Goal: Task Accomplishment & Management: Manage account settings

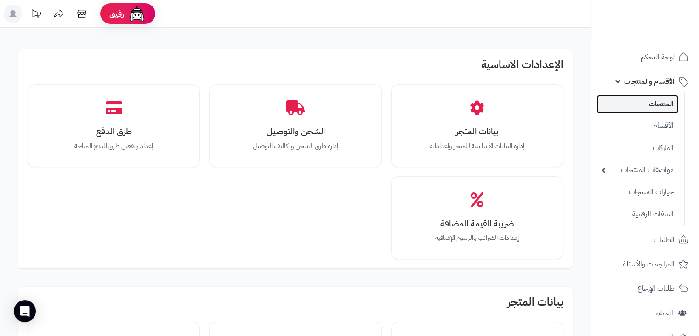
click at [648, 112] on link "المنتجات" at bounding box center [637, 104] width 81 height 19
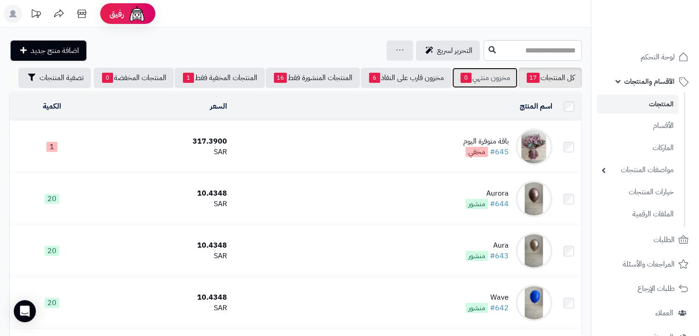
click at [467, 77] on span "0" at bounding box center [466, 78] width 11 height 10
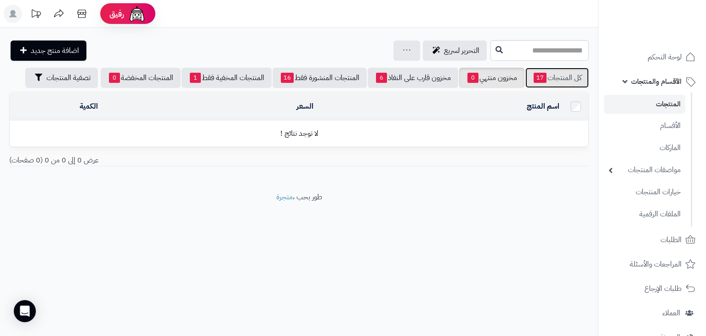
click at [548, 82] on link "كل المنتجات 17" at bounding box center [556, 78] width 63 height 20
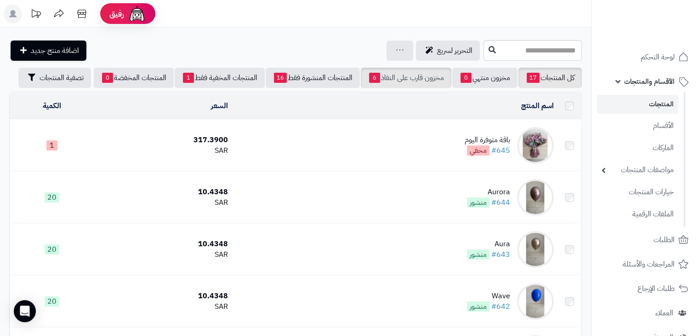
click at [419, 74] on link "مخزون قارب على النفاذ 6" at bounding box center [406, 78] width 91 height 20
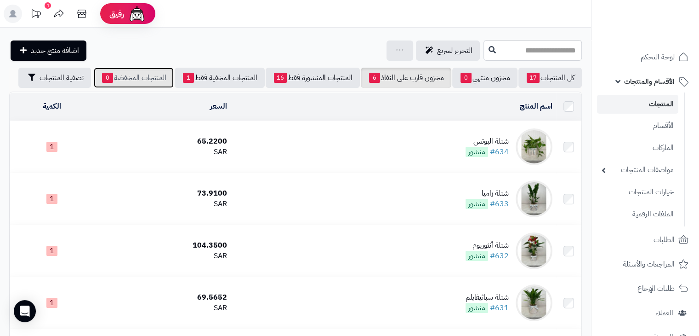
click at [145, 78] on link "المنتجات المخفضة 0" at bounding box center [134, 78] width 80 height 20
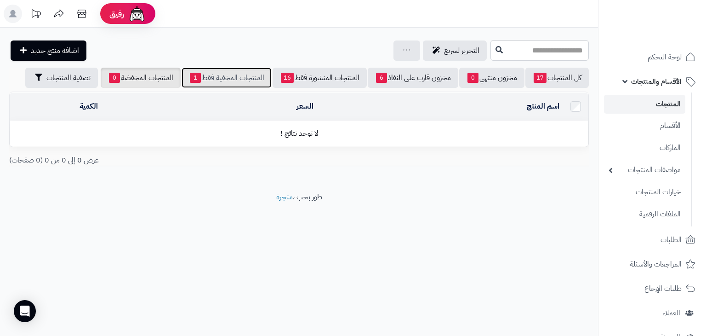
click at [196, 79] on link "المنتجات المخفية فقط 1" at bounding box center [227, 78] width 90 height 20
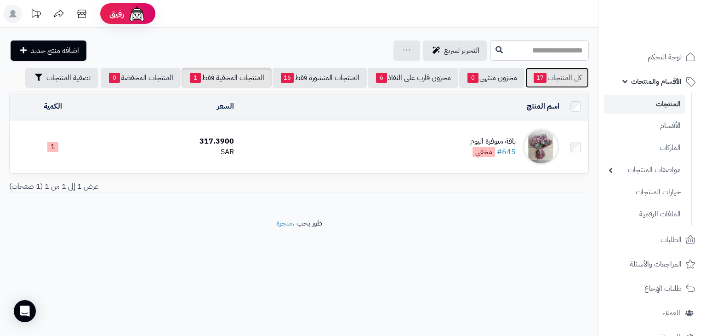
click at [538, 76] on span "17" at bounding box center [540, 78] width 13 height 10
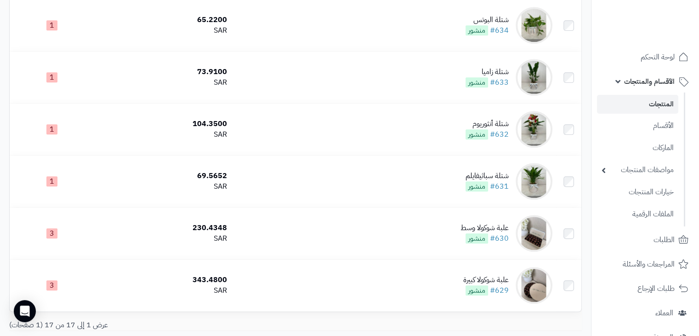
scroll to position [763, 0]
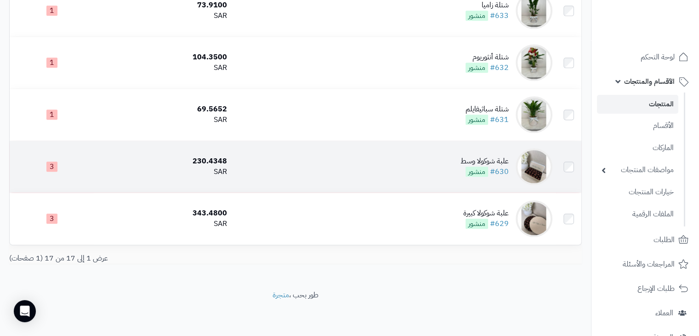
click at [479, 157] on div "علبة شوكولا وسط" at bounding box center [485, 161] width 48 height 11
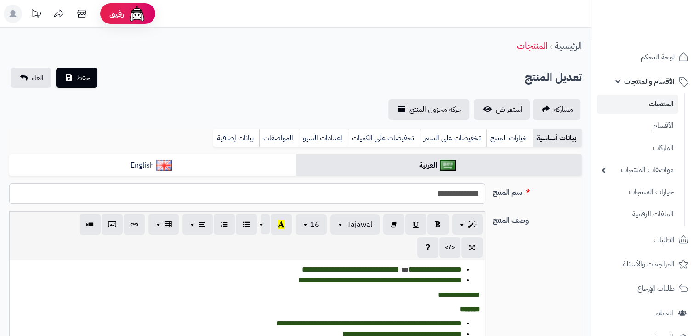
scroll to position [29, 0]
click at [505, 142] on link "خيارات المنتج" at bounding box center [509, 138] width 46 height 18
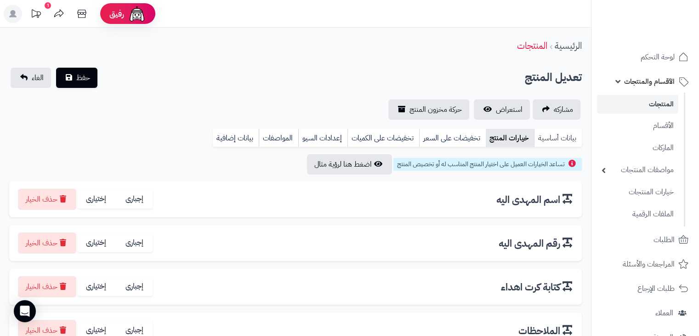
click at [540, 142] on link "بيانات أساسية" at bounding box center [558, 138] width 48 height 18
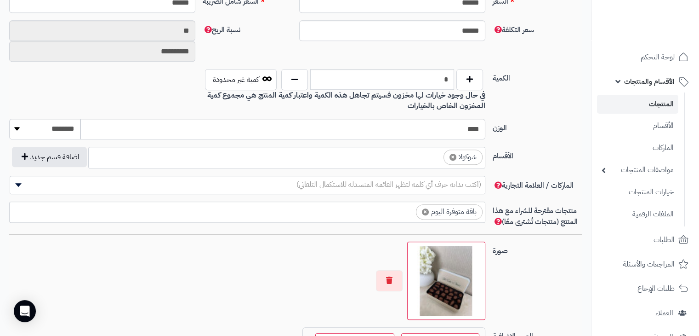
scroll to position [0, 0]
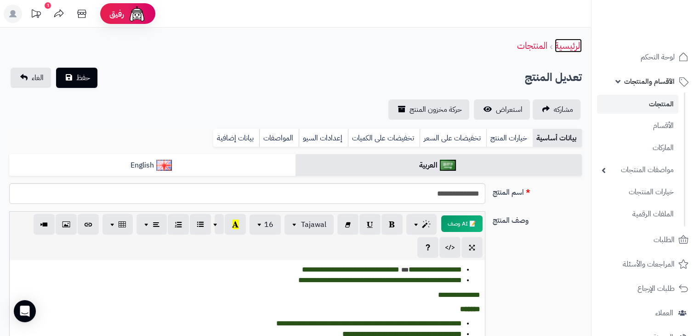
click at [564, 45] on link "الرئيسية" at bounding box center [568, 46] width 27 height 14
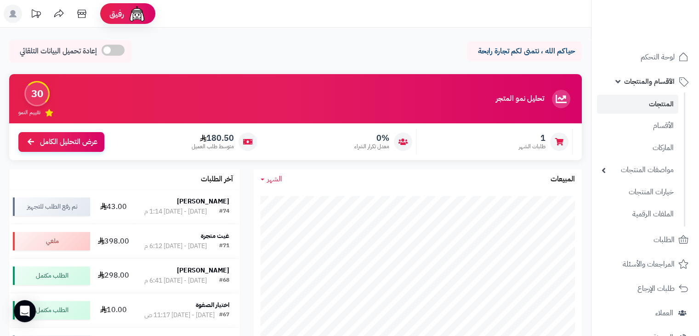
click at [636, 98] on link "المنتجات" at bounding box center [637, 104] width 81 height 19
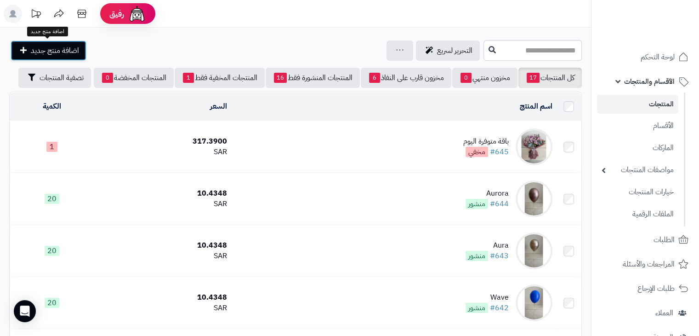
click at [57, 48] on span "اضافة منتج جديد" at bounding box center [55, 50] width 48 height 11
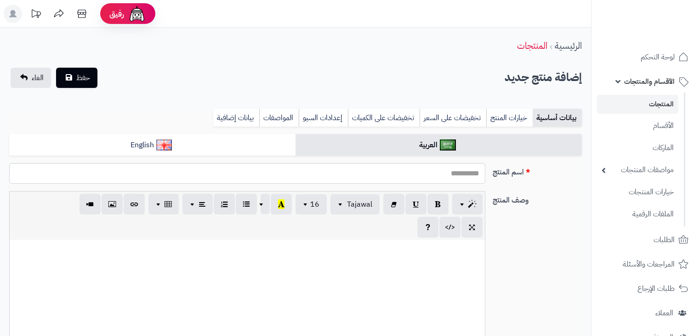
select select
click at [438, 165] on input "اسم المنتج" at bounding box center [247, 173] width 476 height 21
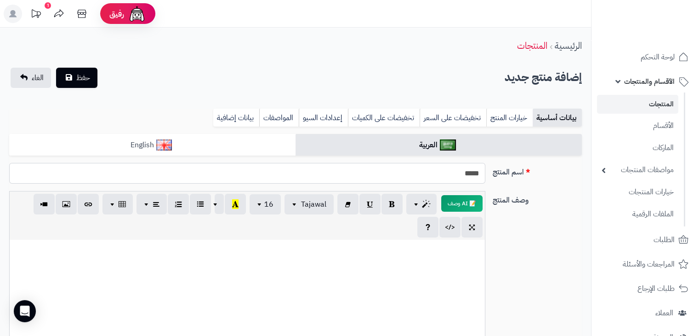
type input "****"
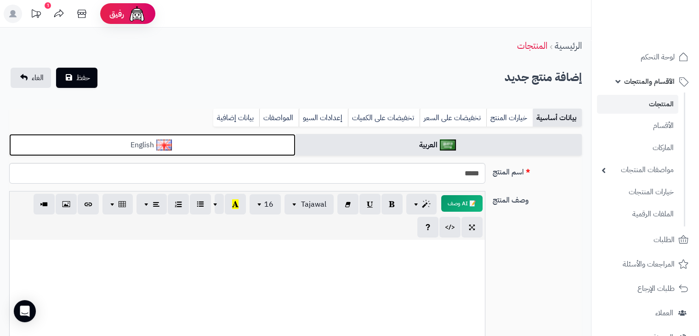
click at [244, 140] on link "English" at bounding box center [152, 145] width 286 height 23
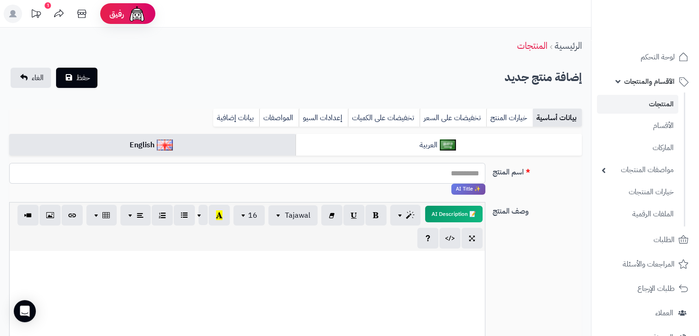
click at [314, 171] on input "اسم المنتج" at bounding box center [247, 173] width 476 height 21
type input "*********"
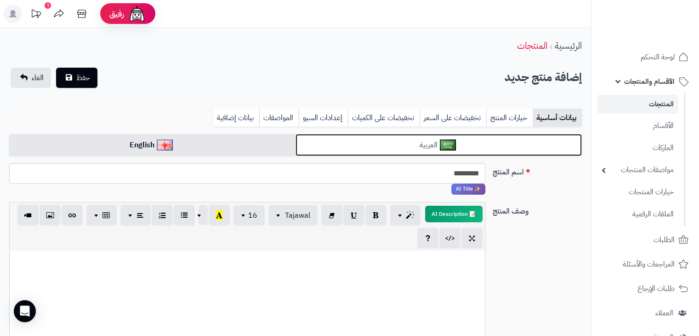
click at [373, 144] on link "العربية" at bounding box center [439, 145] width 286 height 23
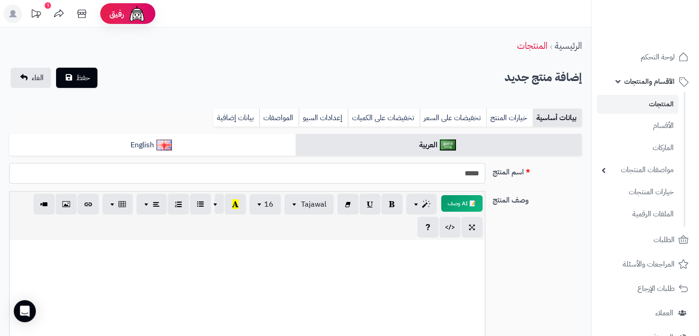
click at [421, 166] on input "****" at bounding box center [247, 173] width 476 height 21
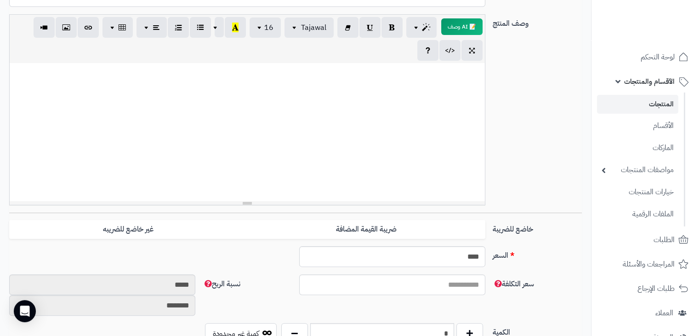
scroll to position [205, 0]
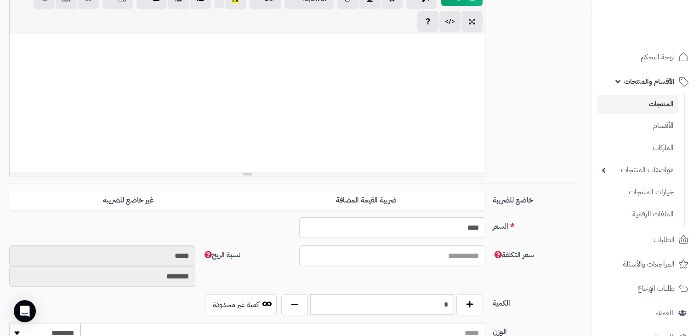
type input "**********"
click at [451, 61] on div at bounding box center [247, 103] width 475 height 138
click at [445, 230] on input "****" at bounding box center [392, 227] width 186 height 21
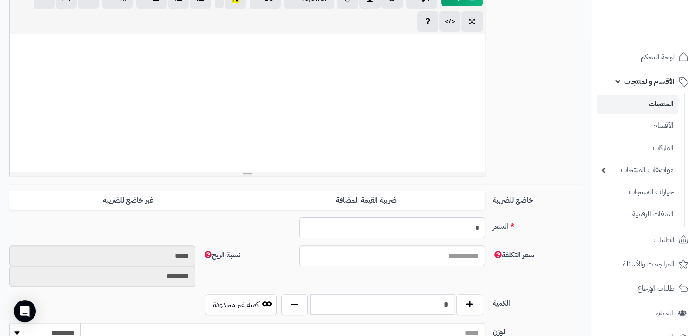
type input "*"
click at [553, 157] on div "وصف المنتج 📝 AI وصف p blockquote pre h1 h2 h3 h4 h5 h6 Tajawal Arial Arial Blac…" at bounding box center [296, 84] width 580 height 198
click at [174, 250] on input "*****" at bounding box center [102, 255] width 186 height 21
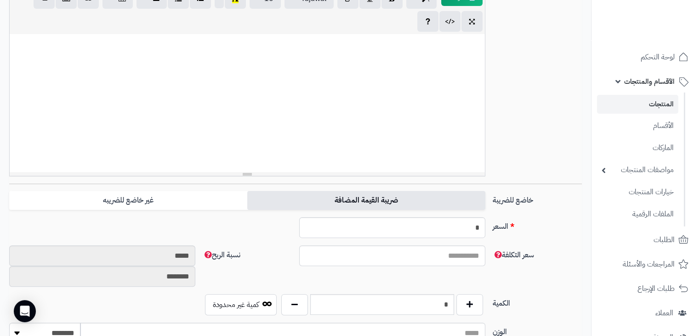
click at [277, 201] on label "ضريبة القيمة المضافة" at bounding box center [366, 200] width 238 height 19
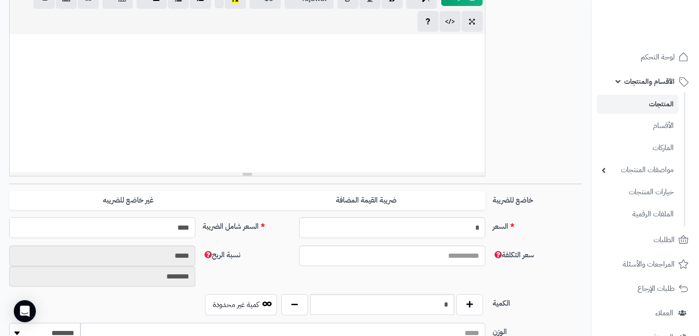
click at [172, 227] on input "****" at bounding box center [102, 227] width 186 height 21
click at [172, 227] on input "*" at bounding box center [102, 227] width 186 height 21
type input "*"
click at [540, 128] on div "وصف المنتج 📝 AI وصف p blockquote pre h1 h2 h3 h4 h5 h6 Tajawal Arial Arial Blac…" at bounding box center [296, 84] width 580 height 198
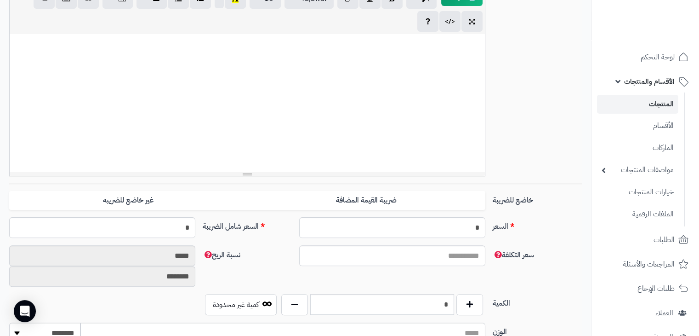
type input "**********"
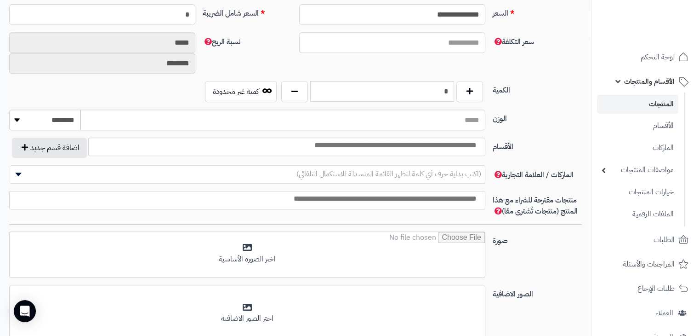
scroll to position [419, 0]
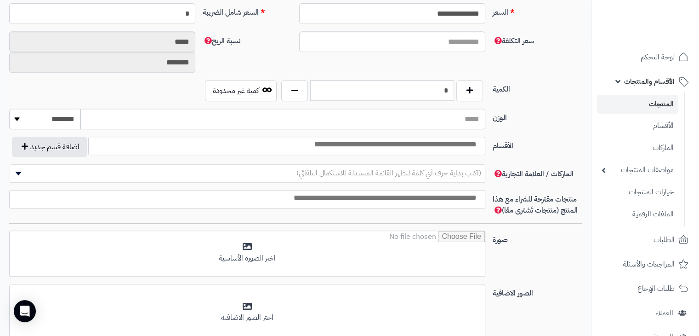
click at [469, 145] on input "search" at bounding box center [395, 144] width 175 height 11
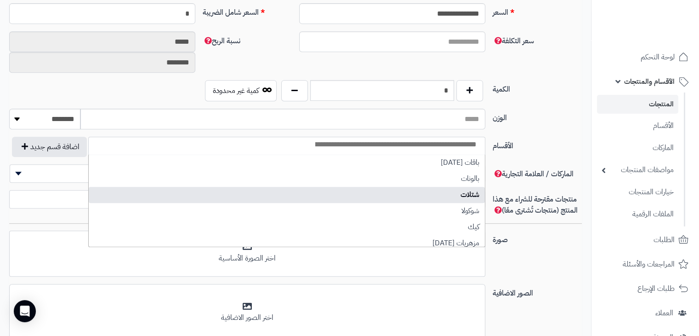
scroll to position [4, 0]
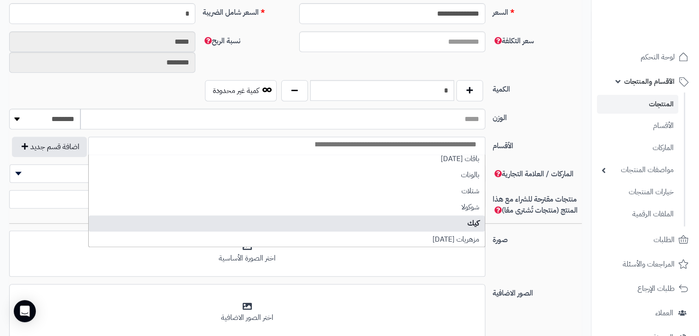
select select "***"
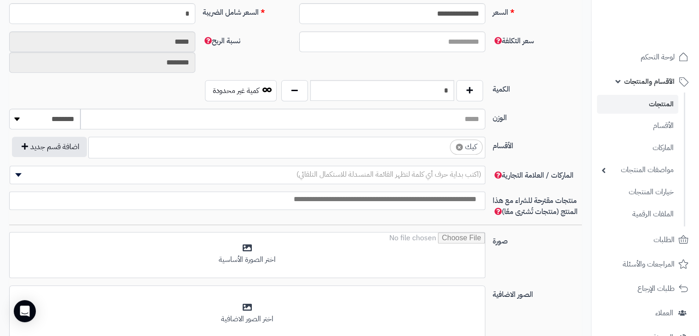
click at [509, 157] on div "**********" at bounding box center [296, 151] width 580 height 29
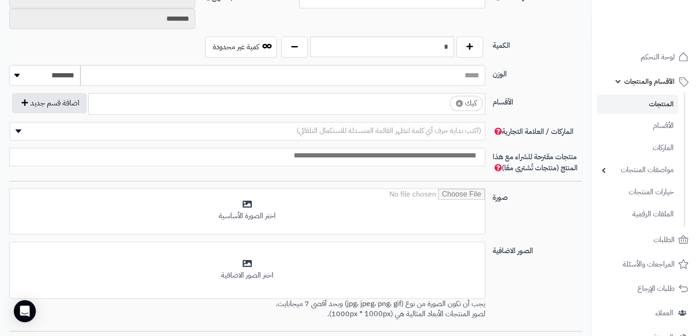
scroll to position [463, 0]
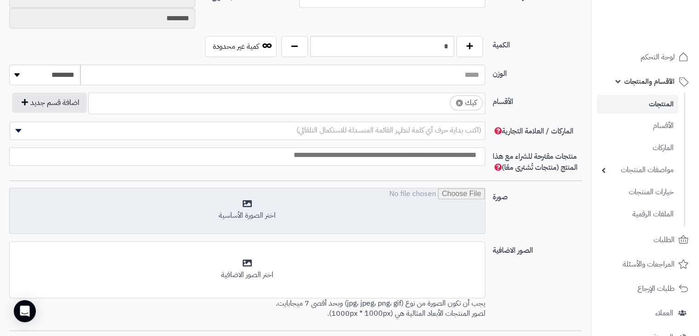
click at [399, 222] on input "file" at bounding box center [247, 211] width 475 height 46
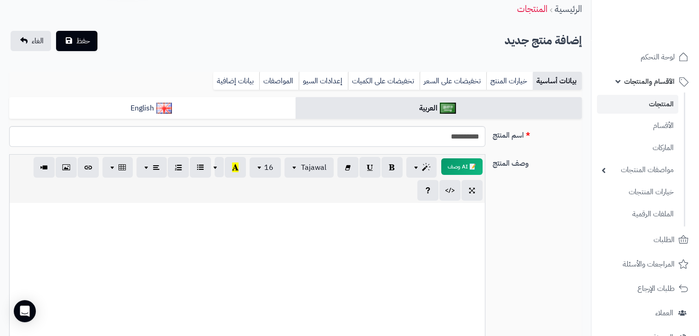
scroll to position [0, 0]
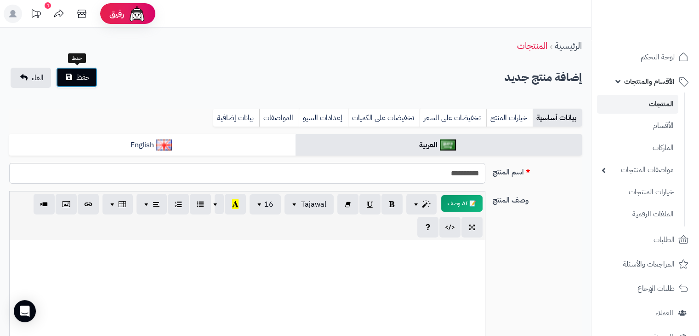
click at [90, 79] on button "حفظ" at bounding box center [76, 77] width 41 height 20
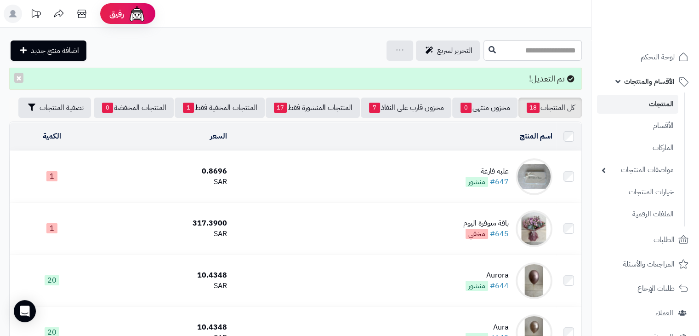
click at [491, 176] on div "علبه فارغة" at bounding box center [487, 171] width 43 height 11
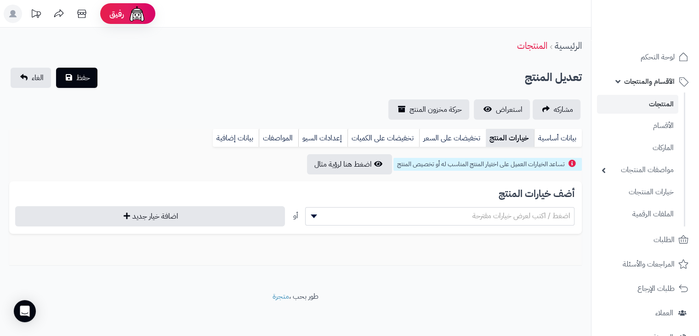
click at [466, 205] on div "أضف خيارات المنتج اضغط / اكتب لعرض خيارات مقترحة أو اضافة خيار جديد" at bounding box center [295, 207] width 573 height 52
click at [459, 217] on span "اضغط / اكتب لعرض خيارات مقترحة" at bounding box center [440, 216] width 269 height 14
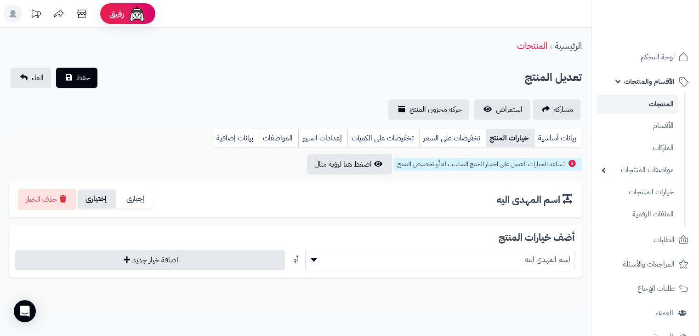
click at [108, 200] on label "إختيارى" at bounding box center [97, 198] width 38 height 19
click at [469, 256] on span "اسم المهدى اليه" at bounding box center [440, 259] width 269 height 14
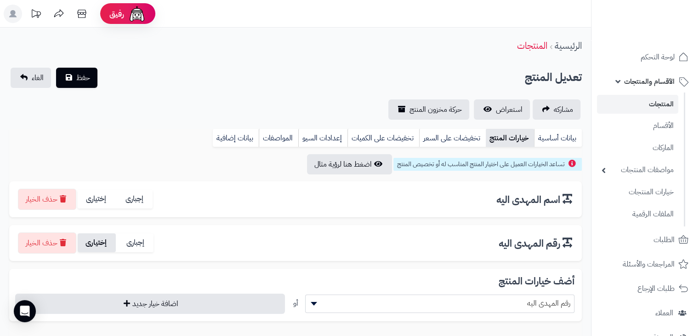
click at [104, 241] on label "إختيارى" at bounding box center [97, 242] width 38 height 19
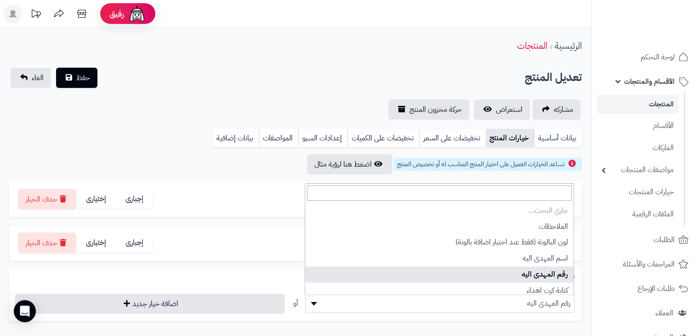
click at [365, 308] on span "رقم المهدى اليه" at bounding box center [440, 303] width 269 height 14
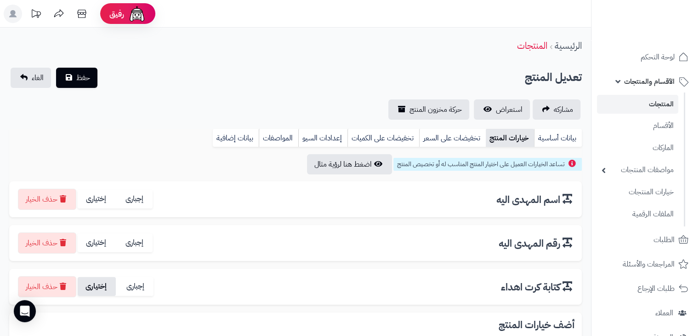
click at [110, 284] on label "إختيارى" at bounding box center [97, 286] width 38 height 19
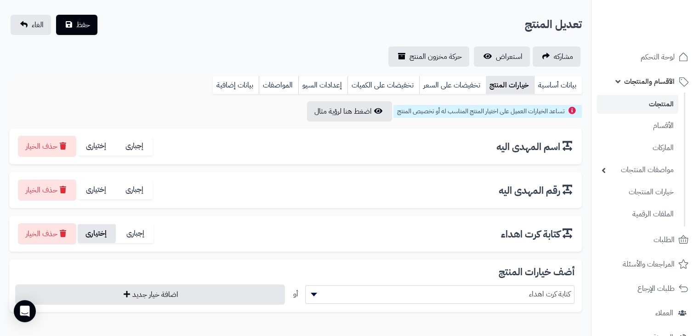
scroll to position [53, 0]
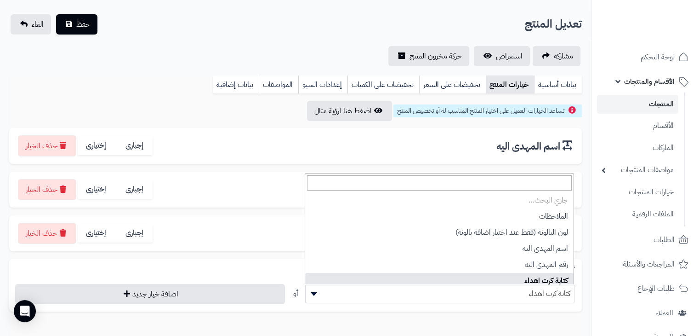
click at [342, 287] on span "كتابة كرت اهداء" at bounding box center [440, 293] width 269 height 14
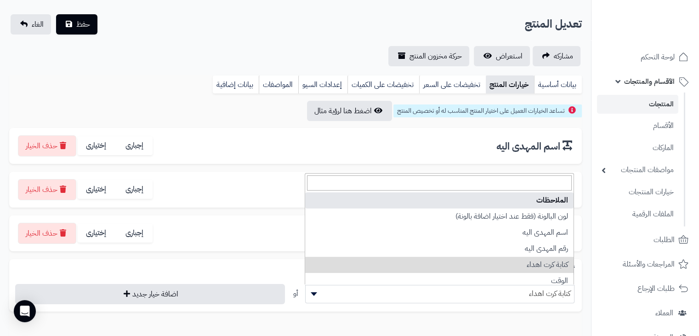
select select "**"
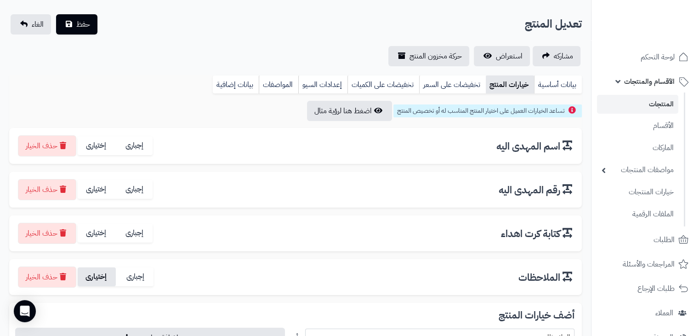
click at [105, 274] on label "إختيارى" at bounding box center [97, 276] width 38 height 19
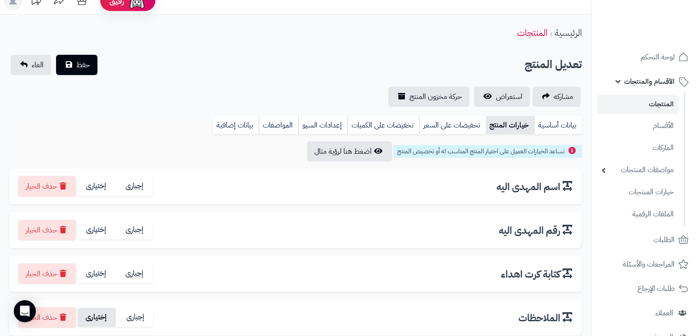
scroll to position [0, 0]
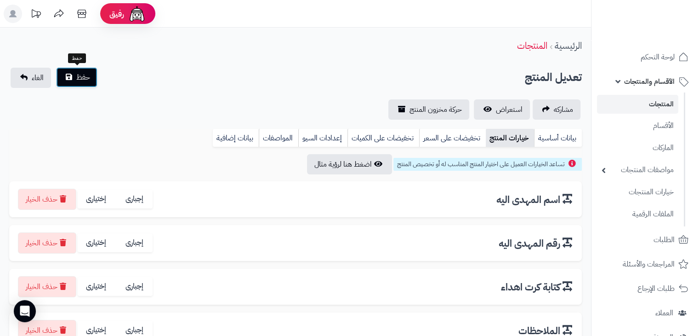
click at [92, 70] on button "حفظ" at bounding box center [76, 77] width 41 height 20
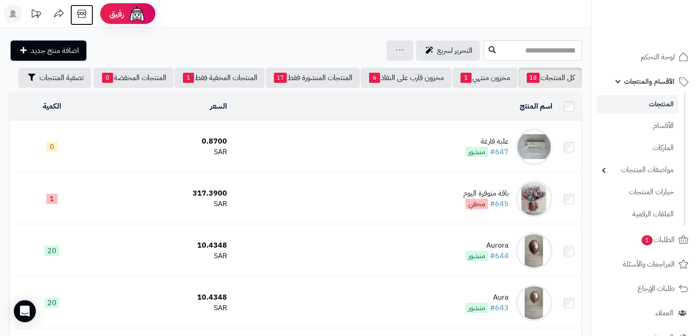
click at [77, 15] on icon at bounding box center [82, 14] width 18 height 18
click at [145, 17] on img at bounding box center [137, 14] width 18 height 18
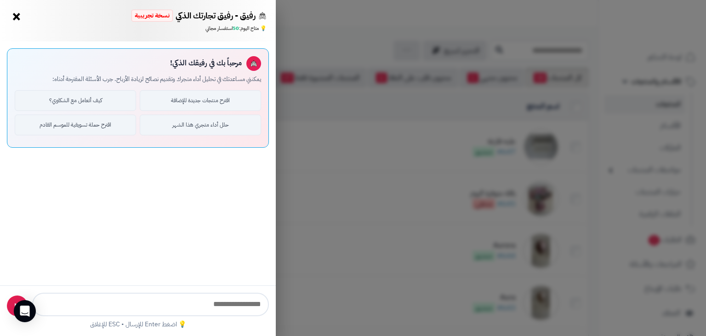
click at [186, 301] on input "text" at bounding box center [150, 303] width 237 height 23
type input "**********"
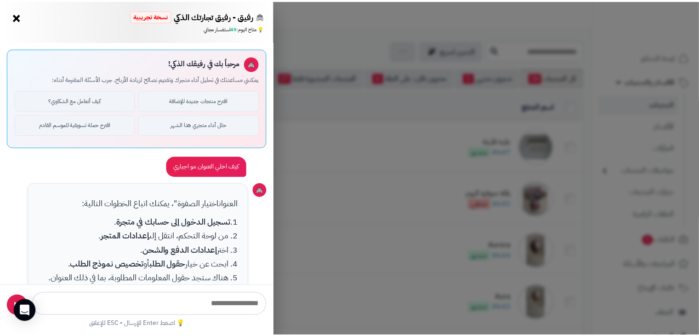
scroll to position [142, 0]
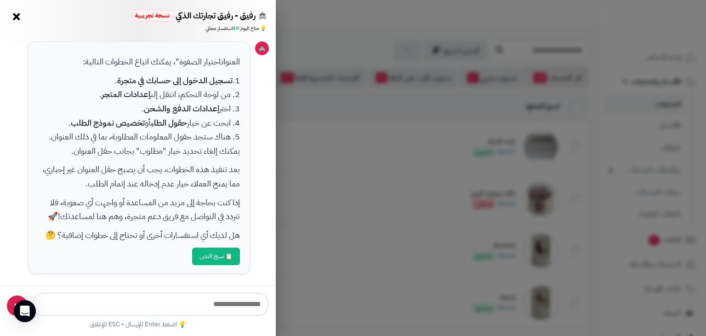
click at [375, 85] on div "رفيق - رفيق تجارتك الذكي نسخة تجريبية 📈 تاجر متنامي × 💡 متاح [DATE]: 49 استفسار…" at bounding box center [353, 168] width 706 height 336
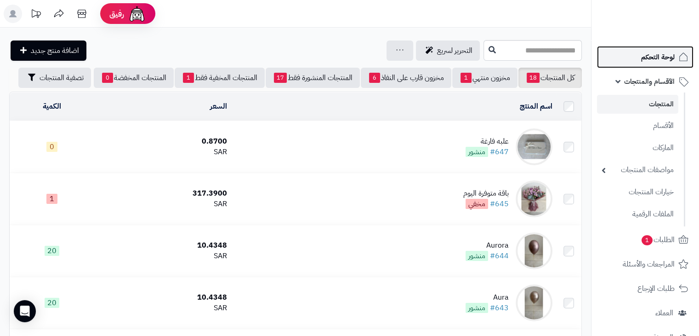
click at [647, 63] on span "لوحة التحكم" at bounding box center [658, 57] width 34 height 13
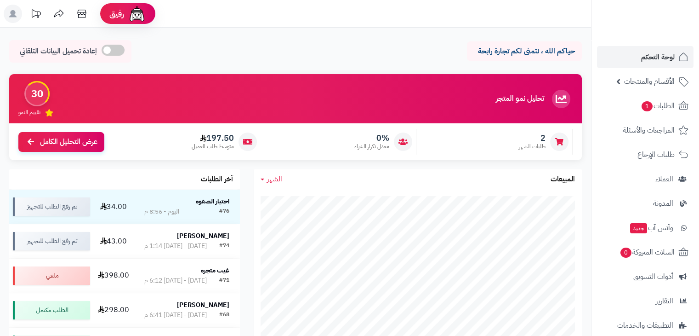
scroll to position [85, 0]
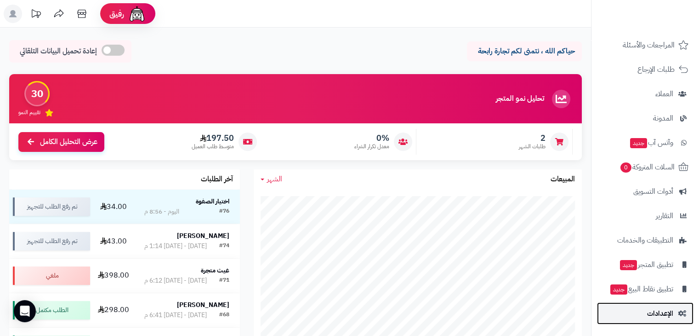
click at [642, 310] on link "الإعدادات" at bounding box center [645, 313] width 97 height 22
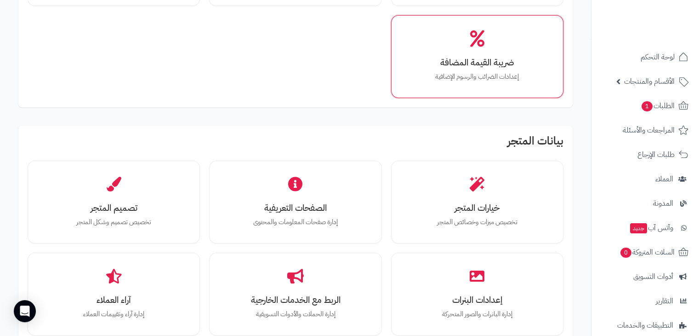
scroll to position [162, 0]
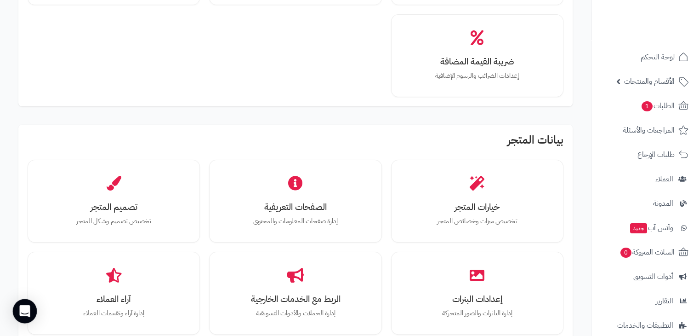
click at [31, 309] on div "Open Intercom Messenger" at bounding box center [25, 311] width 24 height 24
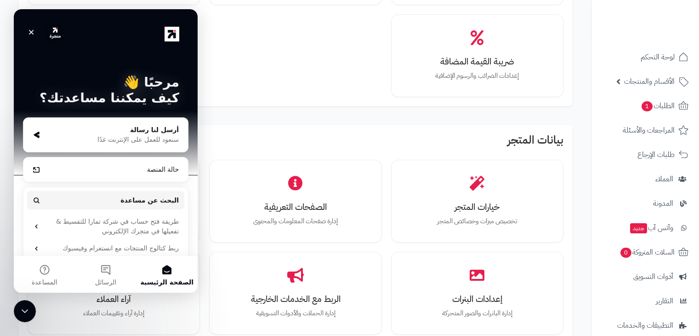
scroll to position [0, 0]
click at [31, 30] on icon "إغلاق" at bounding box center [31, 32] width 7 height 7
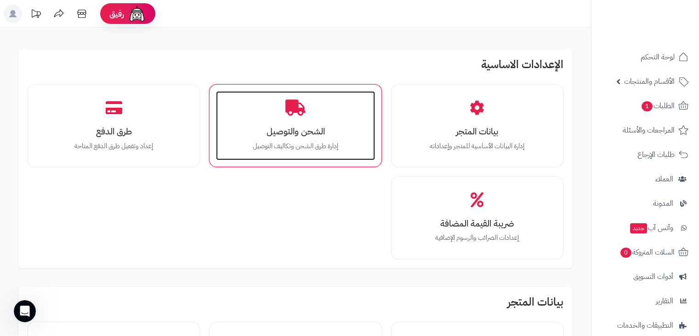
click at [305, 129] on h3 "الشحن والتوصيل" at bounding box center [295, 131] width 140 height 10
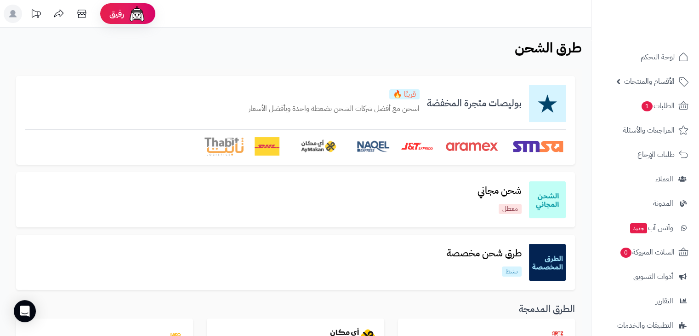
scroll to position [129, 0]
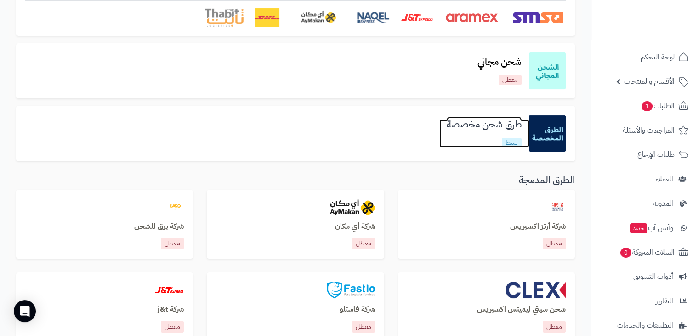
click at [456, 129] on h3 "طرق شحن مخصصة" at bounding box center [484, 124] width 90 height 11
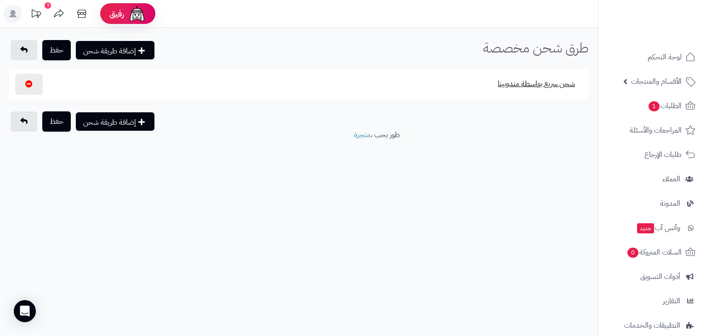
click at [518, 89] on button "شحن سريع بواسطة مندوبينا" at bounding box center [536, 83] width 93 height 21
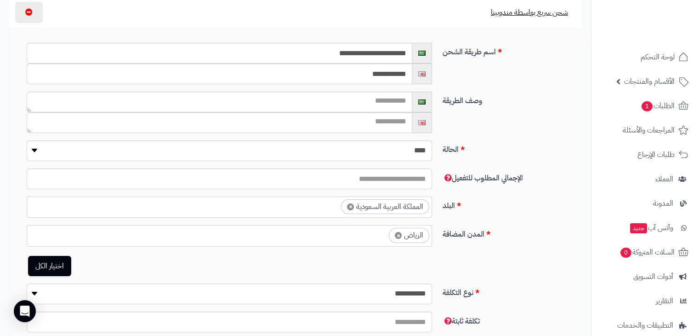
scroll to position [74, 0]
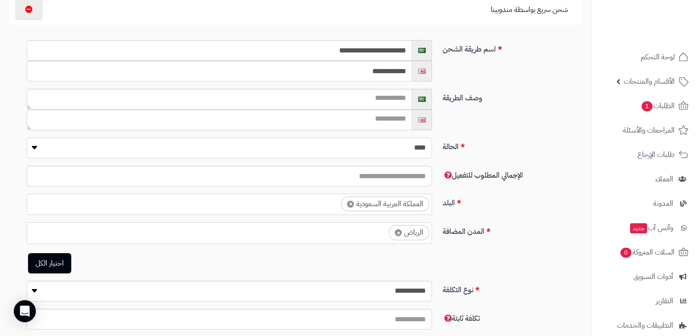
click at [411, 148] on select "**** ****" at bounding box center [229, 147] width 405 height 21
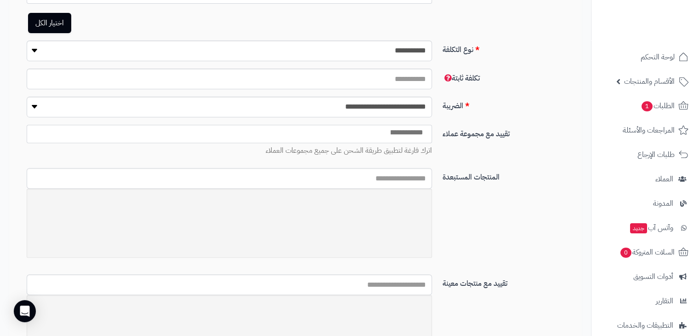
scroll to position [315, 0]
click at [401, 138] on span at bounding box center [229, 133] width 405 height 18
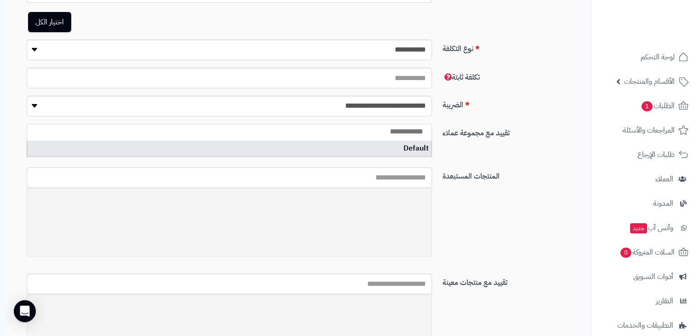
click at [401, 138] on span at bounding box center [229, 133] width 405 height 18
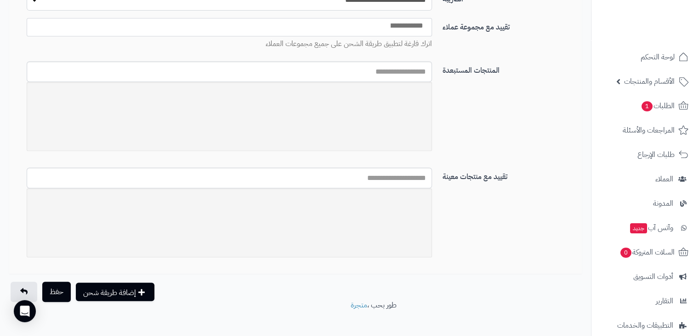
scroll to position [422, 0]
click at [399, 175] on input "text" at bounding box center [229, 176] width 405 height 21
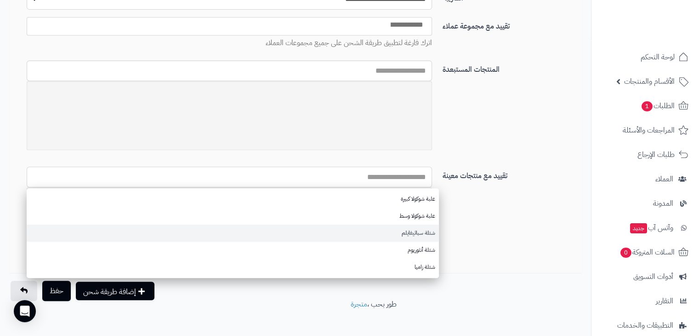
scroll to position [429, 0]
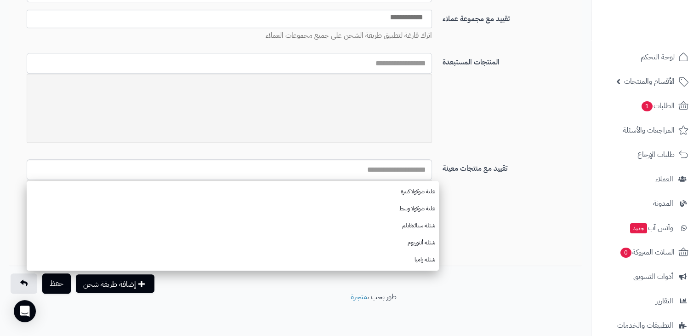
click at [399, 63] on input "text" at bounding box center [229, 63] width 405 height 21
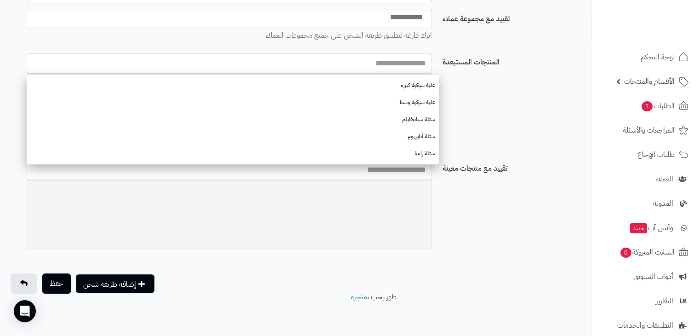
click at [467, 104] on div "المنتجات المستبعدة علبة شوكولا كبيرة علبة شوكولا وسط شتلة سباثيفايلم شتلة أنثور…" at bounding box center [299, 106] width 573 height 106
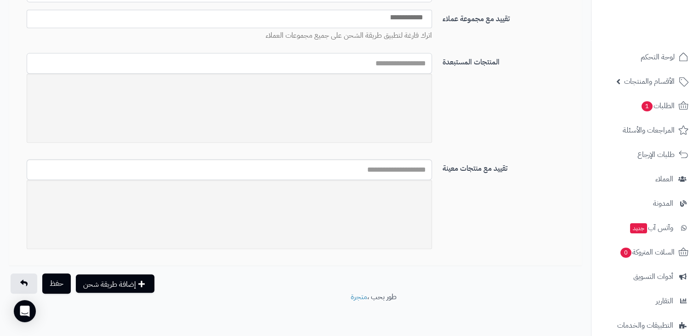
click at [412, 63] on input "text" at bounding box center [229, 63] width 405 height 21
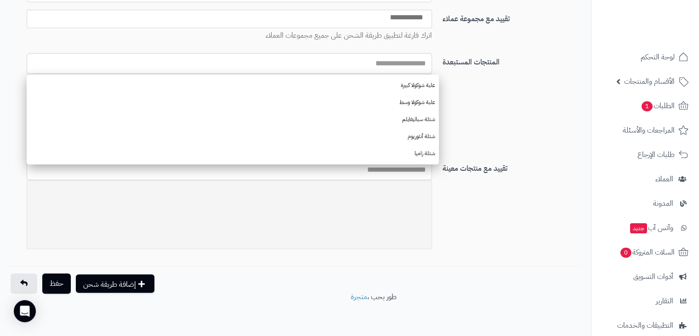
click at [479, 116] on div "المنتجات المستبعدة علبة شوكولا كبيرة علبة شوكولا وسط شتلة سباثيفايلم شتلة أنثور…" at bounding box center [299, 106] width 573 height 106
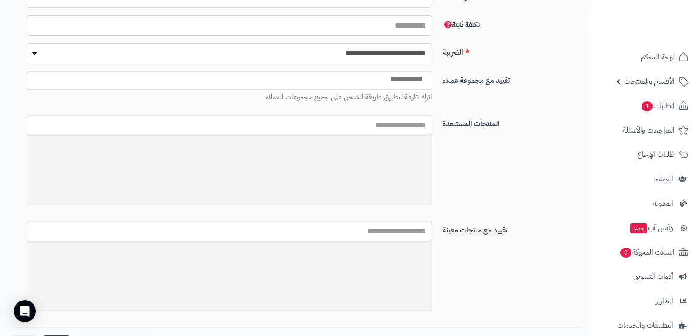
scroll to position [393, 0]
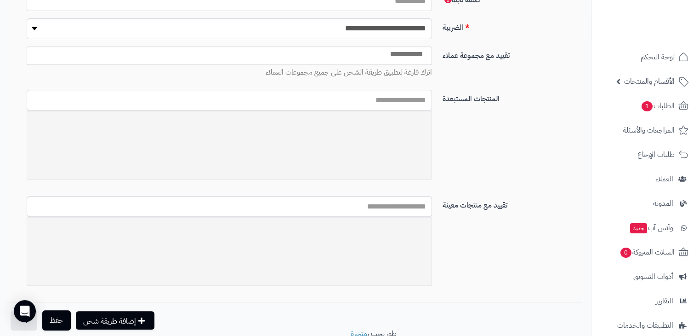
click at [397, 93] on input "text" at bounding box center [229, 100] width 405 height 21
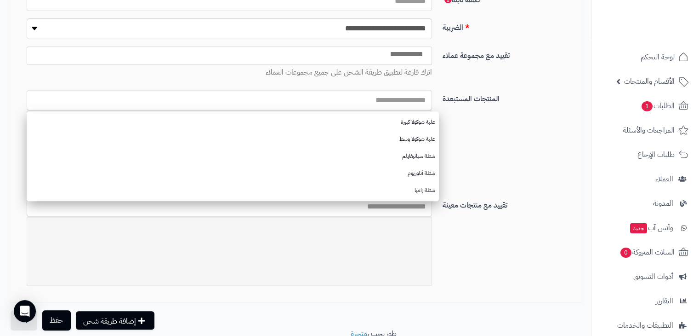
click at [498, 81] on div "تقييد مع مجموعة عملاء ******* اترك فارغة لتطبيق طريقة الشحن على جميع مجموعات ال…" at bounding box center [299, 67] width 573 height 43
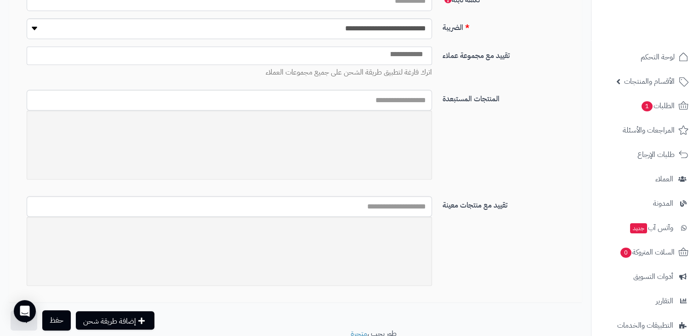
click at [393, 55] on input "search" at bounding box center [406, 54] width 46 height 11
click at [476, 75] on div "تقييد مع مجموعة عملاء ******* اترك فارغة لتطبيق طريقة الشحن على جميع مجموعات ال…" at bounding box center [299, 67] width 573 height 43
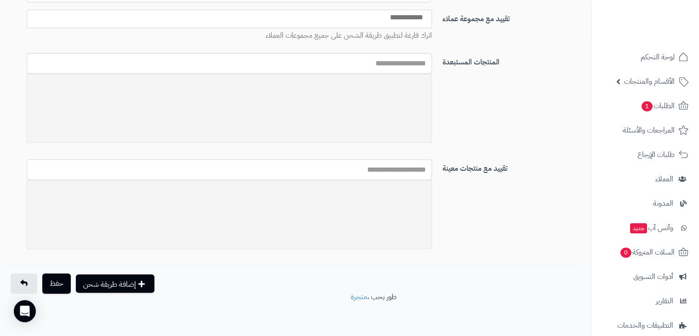
click at [402, 164] on input "text" at bounding box center [229, 169] width 405 height 21
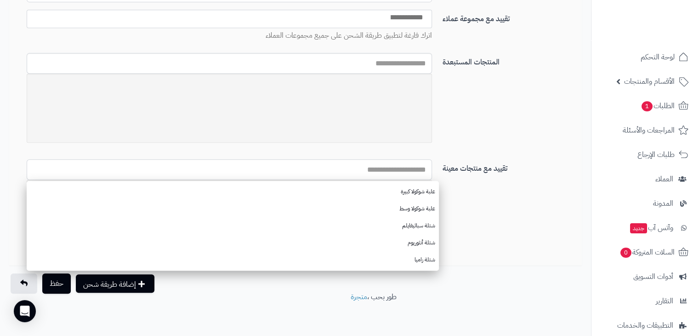
click at [402, 164] on input "text" at bounding box center [229, 169] width 405 height 21
click at [461, 144] on div "المنتجات المستبعدة علبة شوكولا كبيرة علبة شوكولا وسط شتلة سباثيفايلم شتلة أنثور…" at bounding box center [299, 106] width 573 height 106
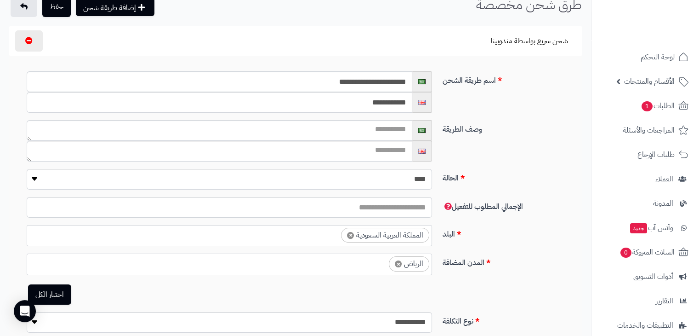
scroll to position [0, 0]
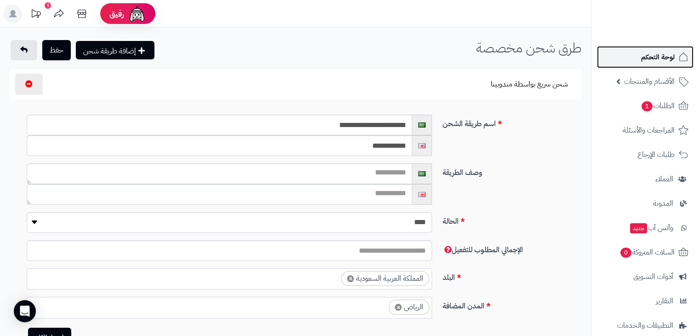
click at [660, 48] on link "لوحة التحكم" at bounding box center [645, 57] width 97 height 22
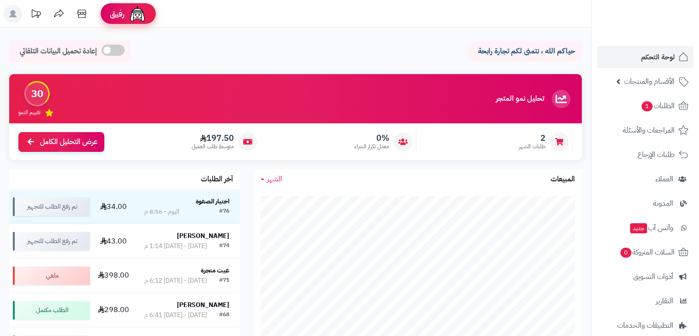
click at [145, 14] on img at bounding box center [137, 14] width 18 height 18
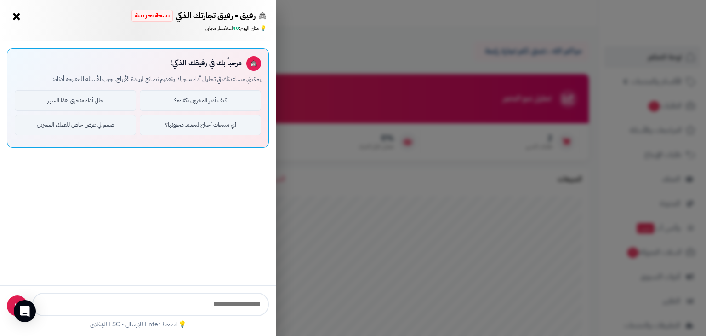
click at [204, 307] on input "text" at bounding box center [150, 303] width 237 height 23
type input "*"
type input "**********"
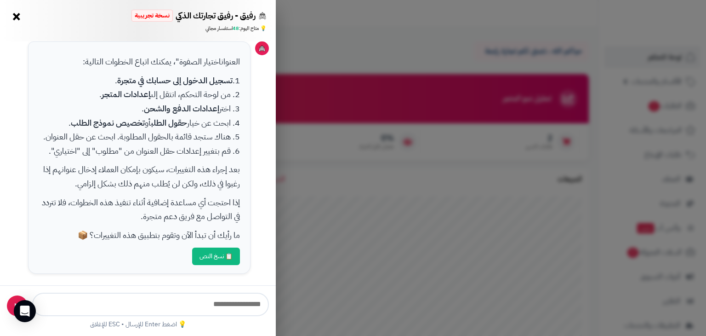
scroll to position [131, 0]
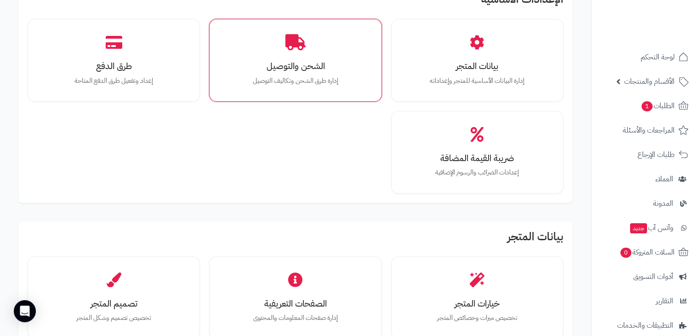
scroll to position [66, 0]
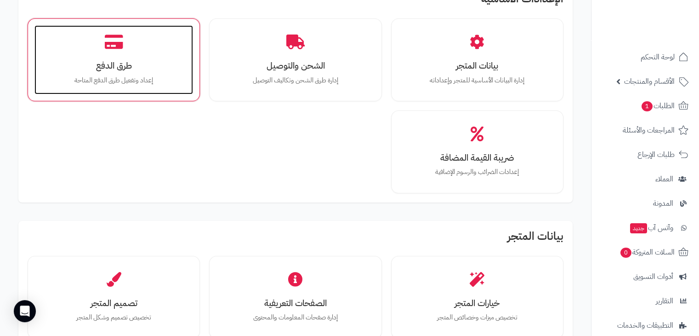
click at [121, 58] on div "طرق الدفع إعداد وتفعيل طرق الدفع المتاحة" at bounding box center [113, 59] width 159 height 69
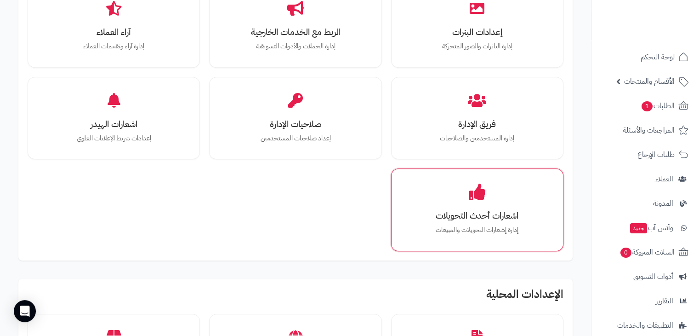
scroll to position [428, 0]
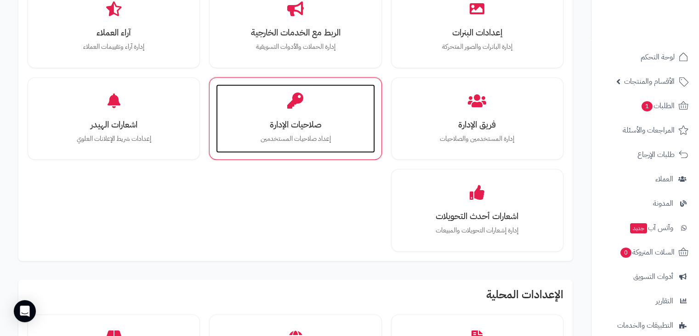
click at [280, 127] on h3 "صلاحيات الإدارة" at bounding box center [295, 125] width 140 height 10
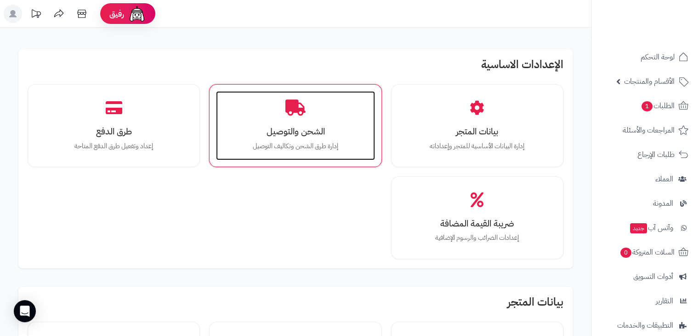
click at [274, 118] on div "الشحن والتوصيل إدارة طرق الشحن وتكاليف التوصيل" at bounding box center [295, 125] width 159 height 69
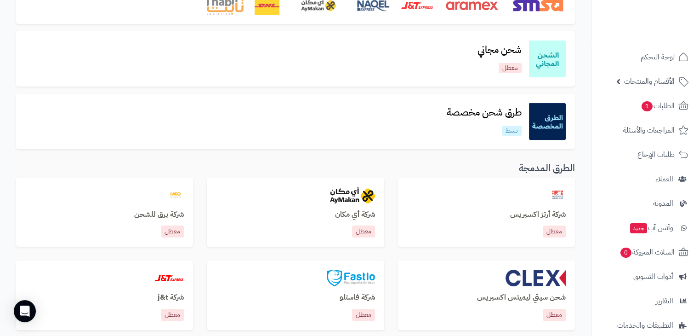
scroll to position [137, 0]
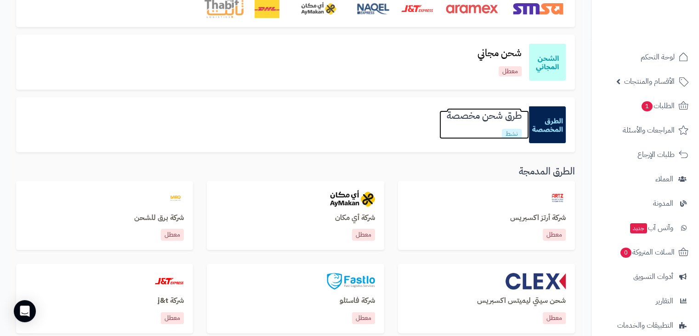
click at [501, 124] on link "طرق شحن مخصصة نشط" at bounding box center [484, 124] width 90 height 28
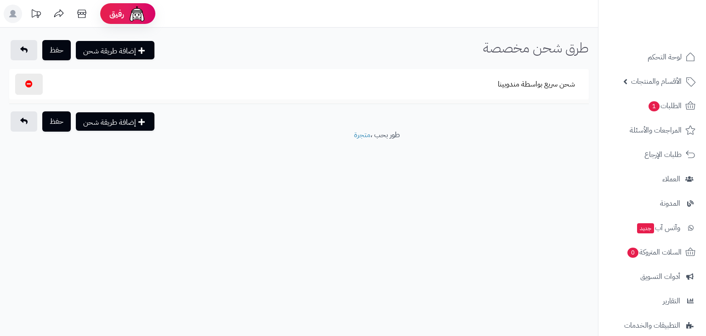
select select "***"
select select
click at [520, 86] on button "شحن سريع بواسطة مندوبينا" at bounding box center [536, 83] width 93 height 21
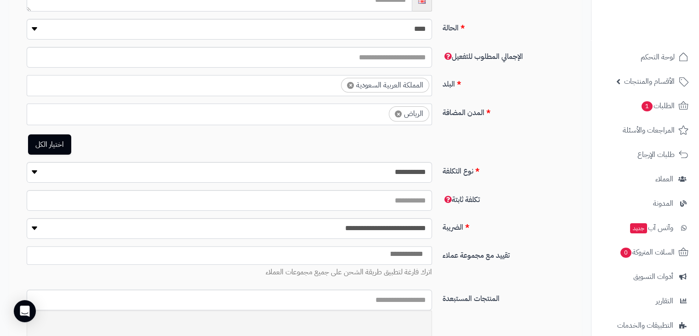
scroll to position [212, 0]
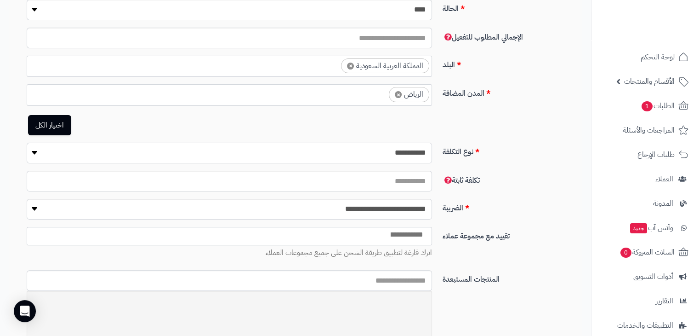
click at [34, 147] on select "**********" at bounding box center [229, 153] width 405 height 21
click at [129, 113] on div "**********" at bounding box center [229, 109] width 419 height 51
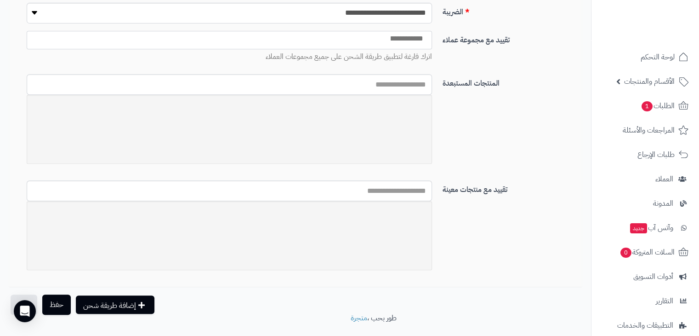
scroll to position [429, 0]
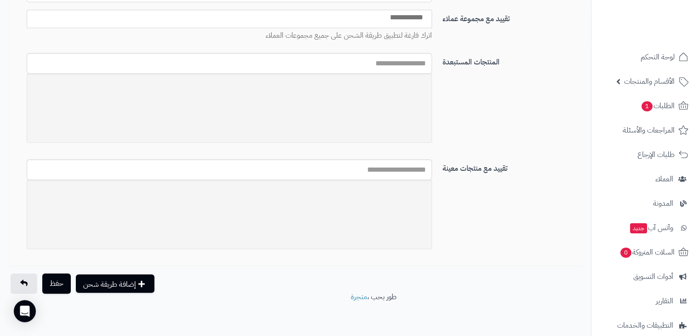
click at [410, 105] on div at bounding box center [229, 108] width 405 height 69
click at [396, 58] on input "text" at bounding box center [229, 63] width 405 height 21
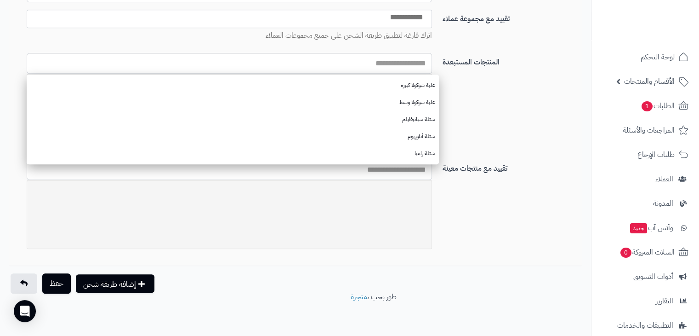
click at [458, 50] on div "تقييد مع مجموعة عملاء ******* اترك فارغة لتطبيق طريقة الشحن على جميع مجموعات ال…" at bounding box center [299, 31] width 573 height 43
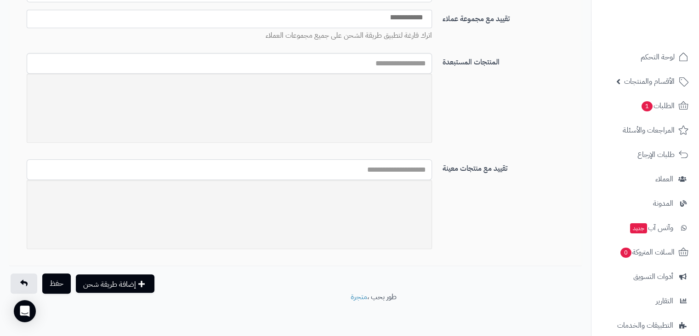
click at [382, 166] on input "text" at bounding box center [229, 169] width 405 height 21
click at [377, 188] on div "علبة شوكولا كبيرة علبة شوكولا وسط شتلة سباثيفايلم شتلة أنثوريوم شتلة زاميا" at bounding box center [229, 204] width 405 height 90
click at [383, 168] on input "text" at bounding box center [229, 169] width 405 height 21
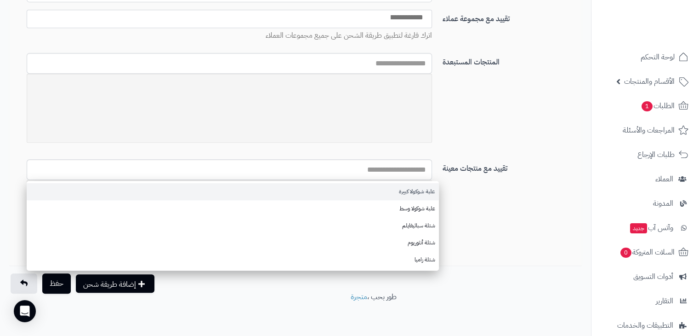
click at [394, 190] on div "علبة شوكولا كبيرة علبة شوكولا وسط شتلة سباثيفايلم شتلة أنثوريوم شتلة زاميا" at bounding box center [229, 204] width 405 height 90
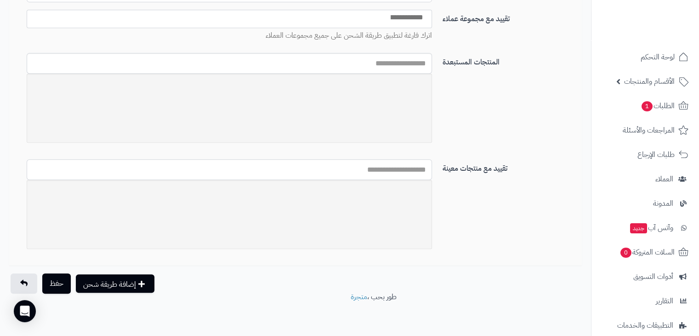
click at [397, 170] on input "text" at bounding box center [229, 169] width 405 height 21
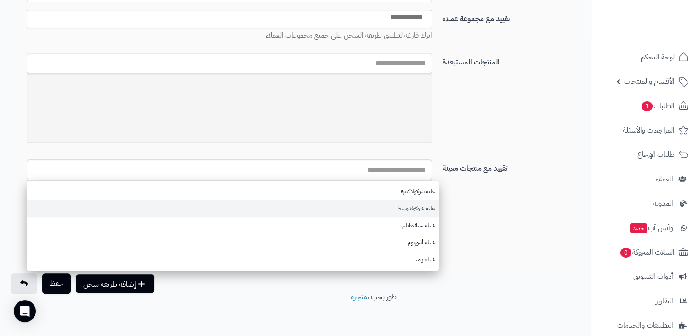
click at [399, 206] on div "علبة شوكولا كبيرة علبة شوكولا وسط شتلة سباثيفايلم شتلة أنثوريوم شتلة زاميا" at bounding box center [229, 204] width 405 height 90
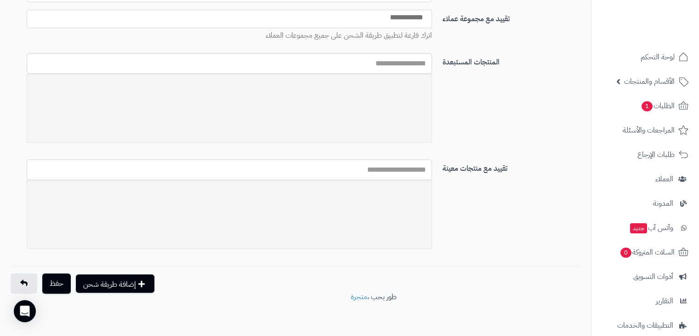
click at [401, 171] on input "text" at bounding box center [229, 169] width 405 height 21
click at [411, 233] on div "علبة شوكولا كبيرة علبة شوكولا وسط شتلة سباثيفايلم شتلة أنثوريوم شتلة زاميا" at bounding box center [229, 204] width 405 height 90
click at [378, 175] on input "text" at bounding box center [229, 169] width 405 height 21
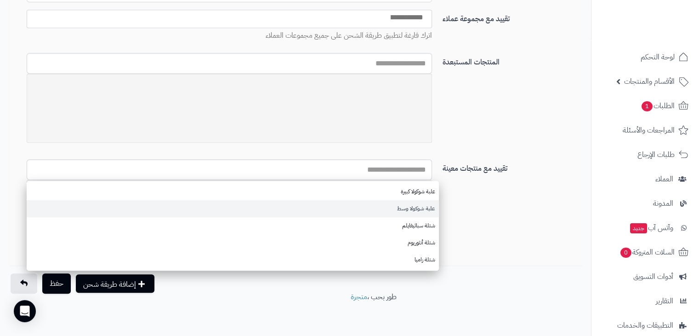
click at [410, 201] on div "علبة شوكولا كبيرة علبة شوكولا وسط شتلة سباثيفايلم شتلة أنثوريوم شتلة زاميا" at bounding box center [229, 204] width 405 height 90
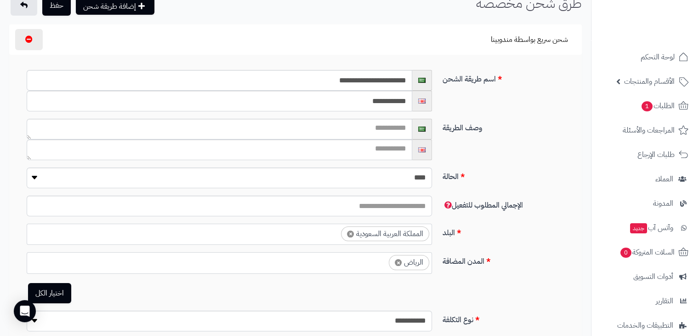
scroll to position [0, 0]
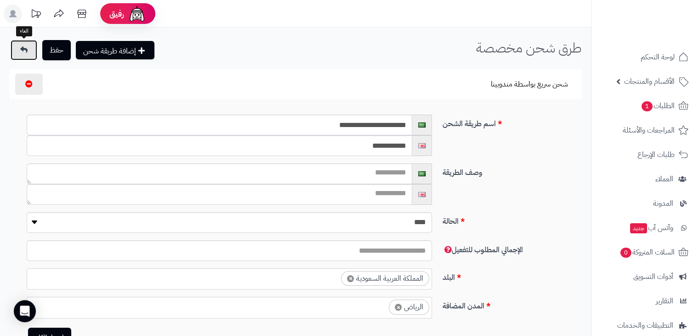
click at [21, 56] on link at bounding box center [24, 50] width 27 height 20
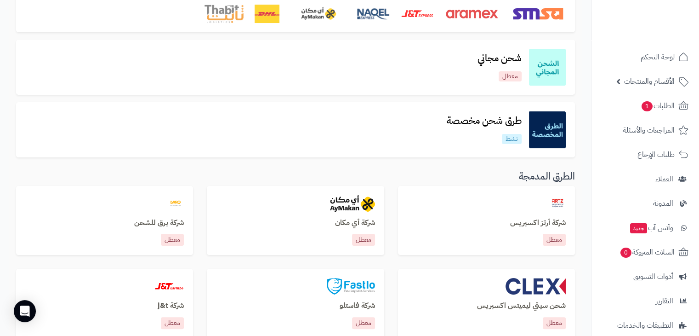
scroll to position [133, 0]
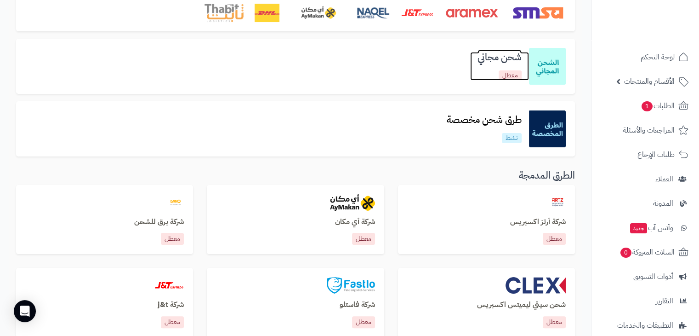
click at [493, 54] on h3 "شحن مجاني" at bounding box center [499, 57] width 59 height 11
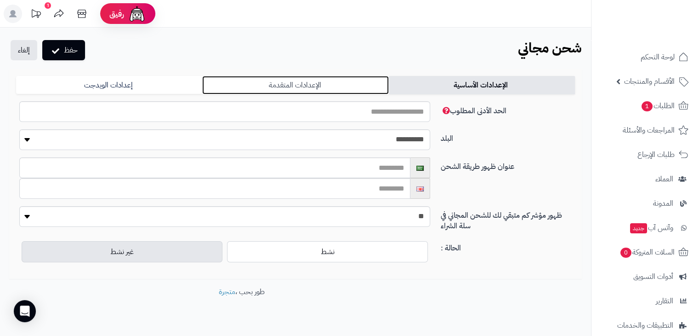
click at [325, 78] on link "الإعدادات المتقدمة" at bounding box center [295, 85] width 186 height 18
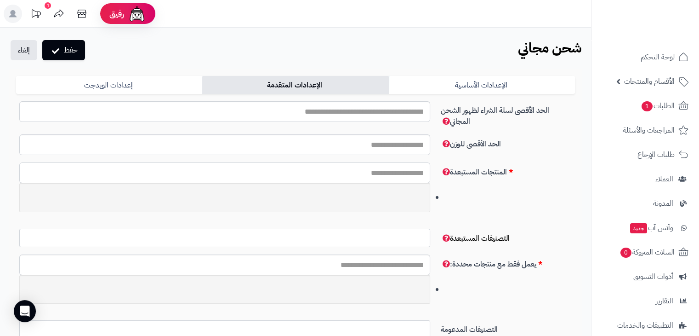
click at [377, 164] on input "text" at bounding box center [224, 172] width 411 height 21
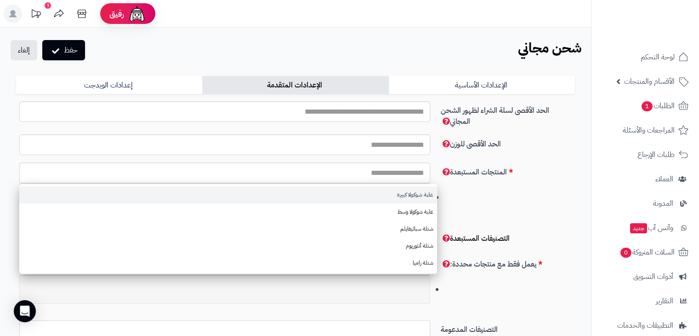
click at [399, 191] on div "علبة شوكولا كبيرة علبة شوكولا وسط شتلة سباثيفايلم شتلة أنثوريوم شتلة زاميا" at bounding box center [224, 191] width 425 height 59
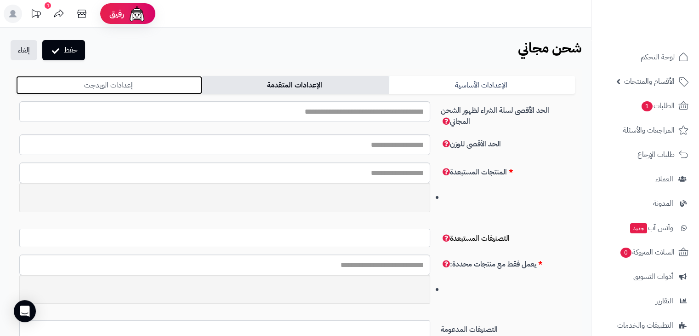
click at [161, 87] on link "إعدادات الويدجت" at bounding box center [109, 85] width 186 height 18
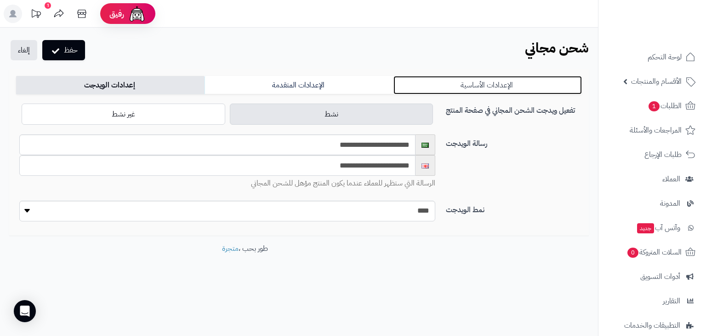
click at [467, 86] on link "الإعدادات الأساسية" at bounding box center [487, 85] width 188 height 18
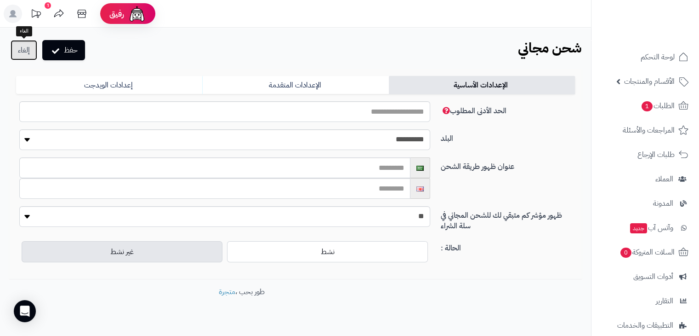
click at [19, 57] on link "إلغاء" at bounding box center [24, 50] width 27 height 20
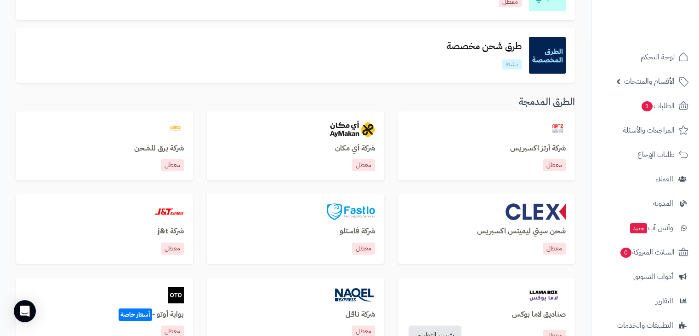
scroll to position [206, 0]
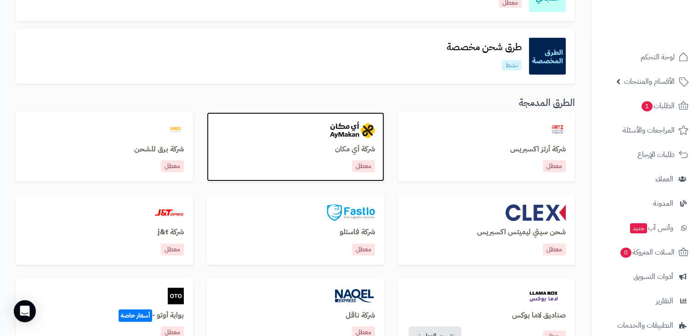
click at [336, 135] on img at bounding box center [352, 129] width 45 height 17
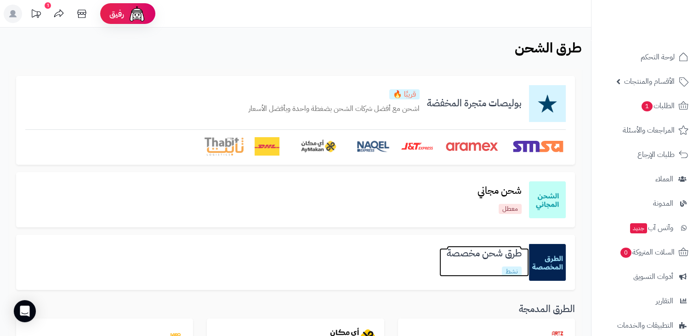
click at [460, 261] on link "طرق شحن مخصصة نشط" at bounding box center [484, 262] width 90 height 28
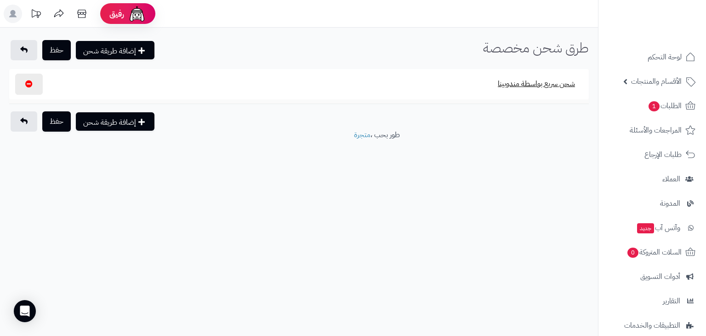
click at [541, 82] on button "شحن سريع بواسطة مندوبينا" at bounding box center [536, 83] width 93 height 21
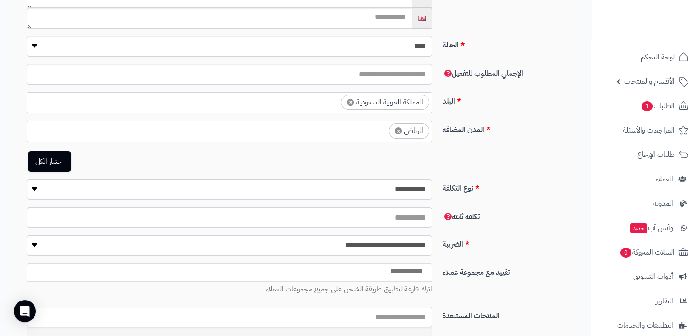
scroll to position [205, 0]
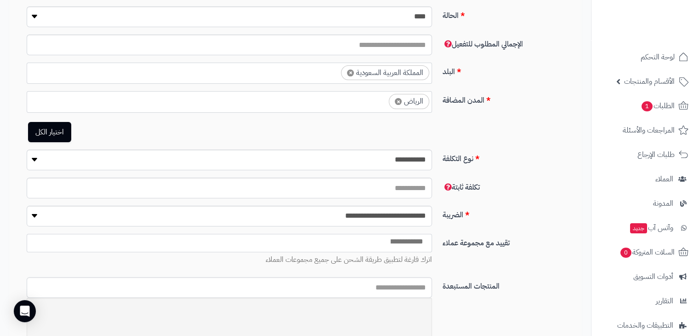
click at [491, 200] on div "تكلفة ثابتة **" at bounding box center [299, 191] width 573 height 28
click at [415, 243] on input "search" at bounding box center [406, 241] width 46 height 11
click at [490, 215] on label "الضريبة" at bounding box center [509, 212] width 140 height 15
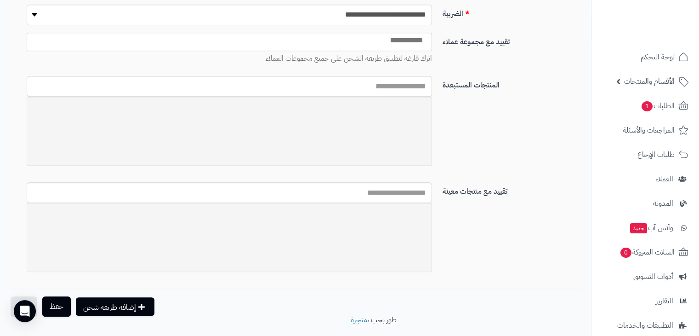
scroll to position [408, 0]
